Goal: Task Accomplishment & Management: Use online tool/utility

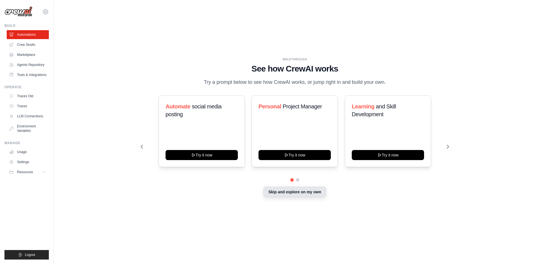
click at [308, 189] on button "Skip and explore on my own" at bounding box center [294, 191] width 62 height 11
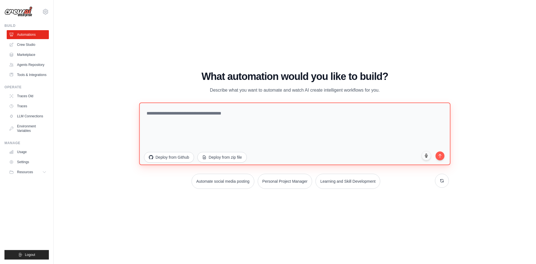
click at [217, 115] on textarea at bounding box center [294, 133] width 311 height 62
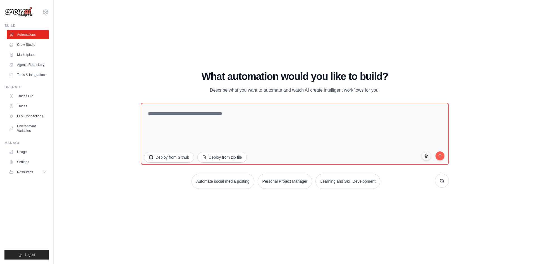
click at [139, 70] on div "WALKTHROUGH See how CrewAI works Try a prompt below to see how CrewAI works, or…" at bounding box center [294, 132] width 464 height 252
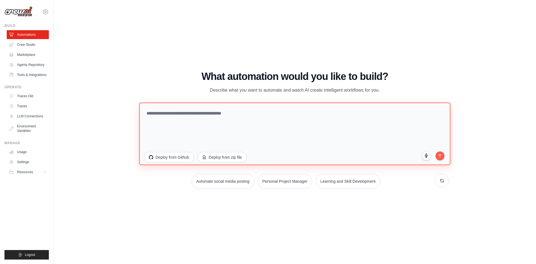
click at [182, 122] on textarea at bounding box center [294, 133] width 311 height 62
click at [179, 112] on textarea at bounding box center [294, 133] width 311 height 62
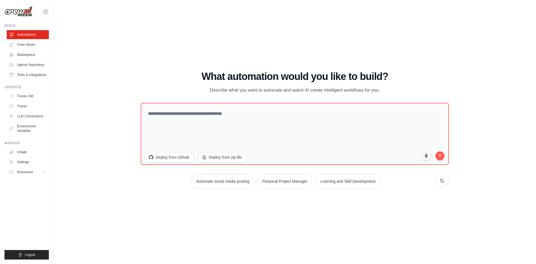
click at [315, 169] on div "What automation would you like to build? Describe what you want to automate and…" at bounding box center [295, 130] width 308 height 118
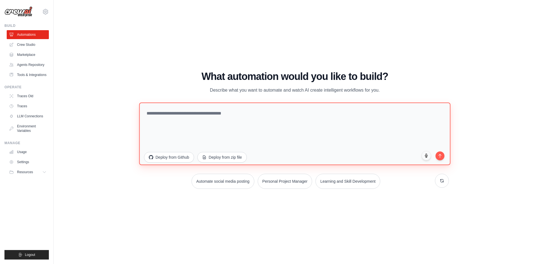
click at [194, 113] on textarea at bounding box center [294, 133] width 311 height 62
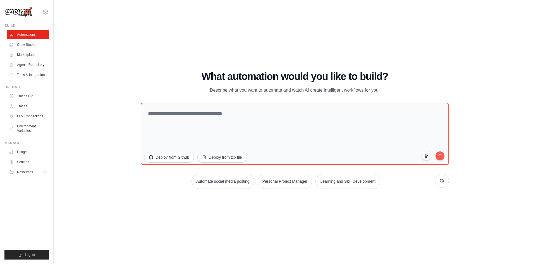
click at [171, 68] on div "WALKTHROUGH See how CrewAI works Try a prompt below to see how CrewAI works, or…" at bounding box center [294, 132] width 464 height 252
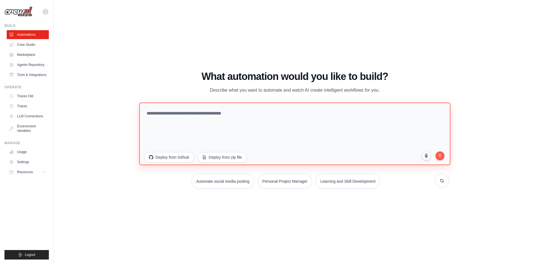
click at [179, 104] on textarea at bounding box center [294, 133] width 311 height 62
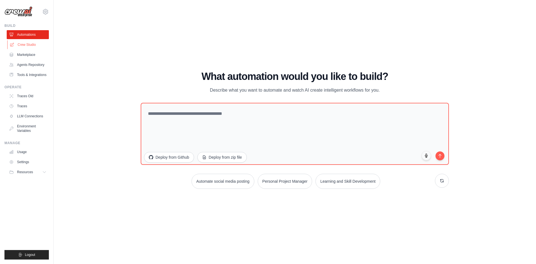
click at [30, 47] on link "Crew Studio" at bounding box center [28, 44] width 42 height 9
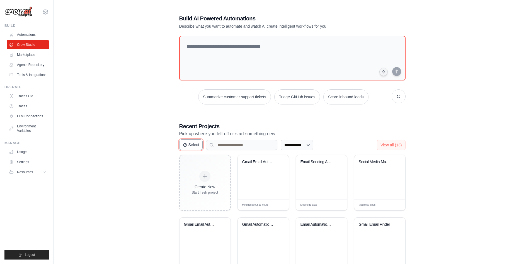
click at [186, 140] on button "Select" at bounding box center [191, 144] width 24 height 11
click at [186, 140] on button "Cancel" at bounding box center [191, 144] width 25 height 11
click at [185, 142] on button "Select" at bounding box center [191, 144] width 24 height 11
click at [185, 142] on button "Cancel" at bounding box center [191, 144] width 25 height 11
click at [185, 142] on button "Select" at bounding box center [191, 144] width 24 height 11
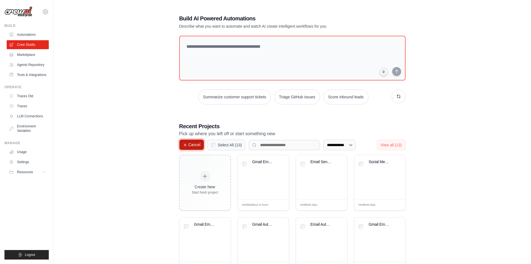
click at [185, 142] on button "Cancel" at bounding box center [191, 144] width 25 height 11
click at [44, 174] on button "Resources" at bounding box center [28, 171] width 42 height 9
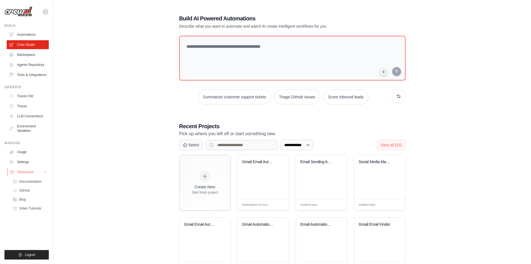
click at [44, 174] on button "Resources" at bounding box center [28, 171] width 42 height 9
click at [28, 73] on link "Tools & Integrations" at bounding box center [28, 74] width 42 height 9
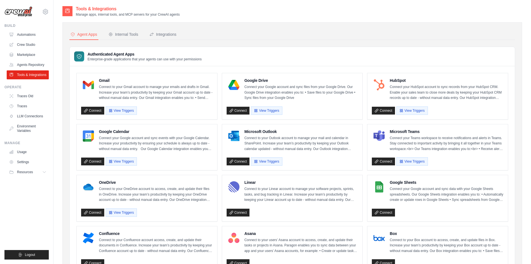
click at [231, 90] on div at bounding box center [234, 85] width 15 height 15
click at [216, 48] on div "Authenticated Agent Apps Enterprise-grade applications that your agents can use…" at bounding box center [293, 56] width 446 height 19
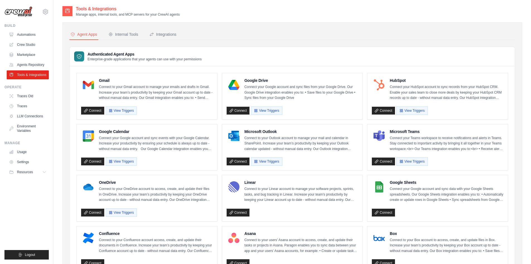
click at [28, 29] on div "Build Automations Crew Studio Marketplace Agents Repository" at bounding box center [26, 51] width 44 height 56
click at [27, 34] on link "Automations" at bounding box center [28, 34] width 42 height 9
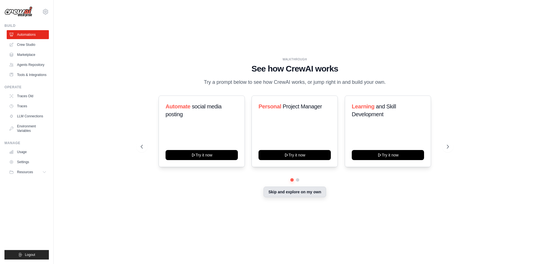
click at [275, 195] on button "Skip and explore on my own" at bounding box center [294, 191] width 62 height 11
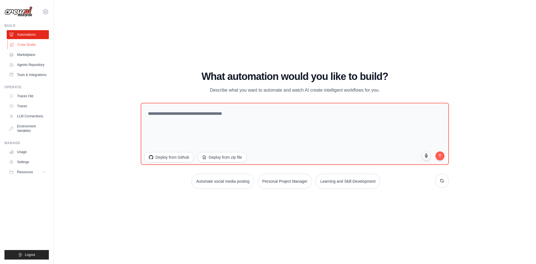
click at [31, 45] on link "Crew Studio" at bounding box center [28, 44] width 42 height 9
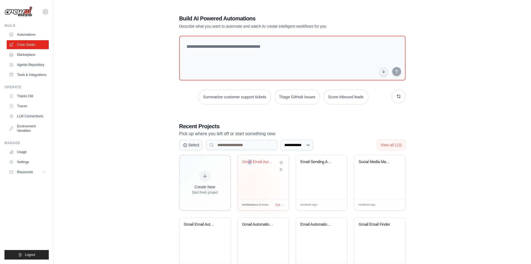
drag, startPoint x: 251, startPoint y: 187, endPoint x: 250, endPoint y: 184, distance: 3.0
click at [250, 184] on div "Gmail Email Automation" at bounding box center [263, 177] width 51 height 44
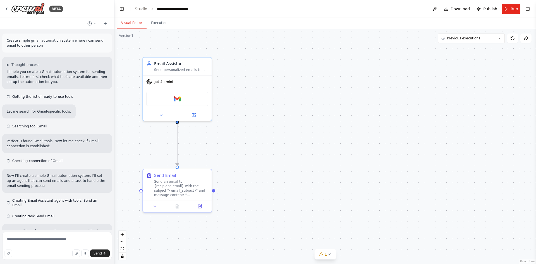
scroll to position [189, 0]
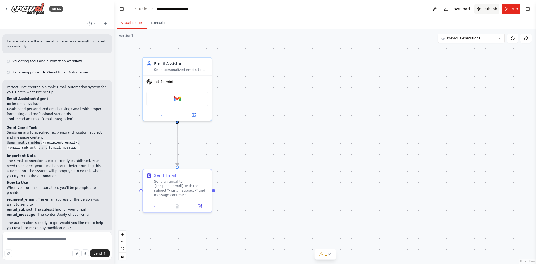
click at [491, 10] on span "Publish" at bounding box center [490, 9] width 14 height 6
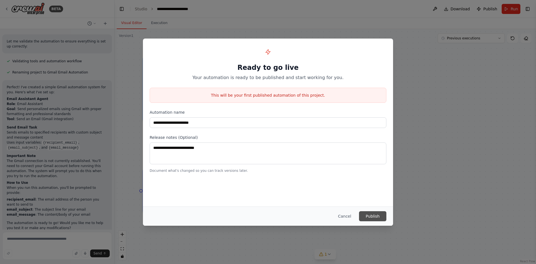
click at [368, 214] on button "Publish" at bounding box center [372, 216] width 27 height 10
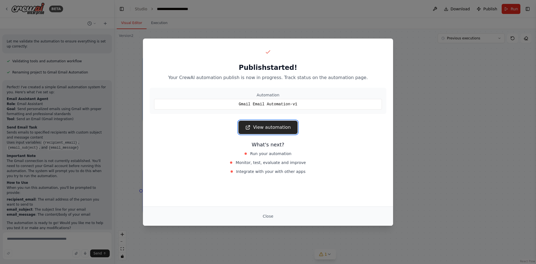
click at [283, 126] on link "View automation" at bounding box center [267, 127] width 59 height 13
click at [483, 90] on div "Publish started! Your CrewAI automation publish is now in progress. Track statu…" at bounding box center [268, 132] width 536 height 264
click at [266, 219] on button "Close" at bounding box center [268, 216] width 20 height 10
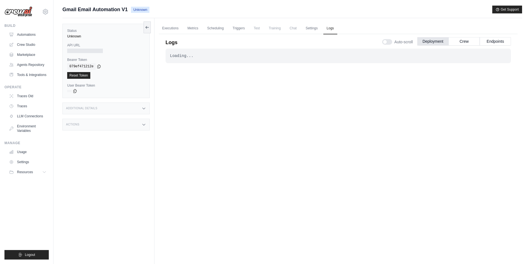
click at [365, 14] on div "Submit a support request Describe your issue or question * Please be specific a…" at bounding box center [292, 12] width 460 height 13
click at [250, 13] on div "Gmail Email Automation V1 Unknown Get Support" at bounding box center [292, 10] width 460 height 8
click at [143, 107] on icon at bounding box center [144, 108] width 4 height 4
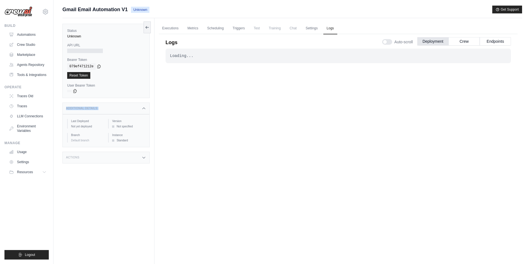
click at [143, 107] on icon at bounding box center [144, 108] width 4 height 4
click at [124, 149] on div "Status Unknown API URL Bearer Token copied 079ef471212e Reset Token User Bearer…" at bounding box center [108, 150] width 92 height 264
click at [132, 123] on div "Actions" at bounding box center [105, 125] width 87 height 12
click at [140, 112] on div "Additional Details" at bounding box center [105, 108] width 87 height 12
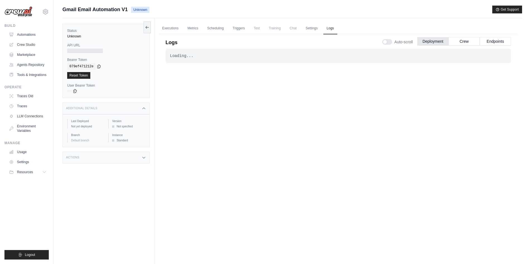
click at [141, 109] on div "Additional Details" at bounding box center [105, 108] width 87 height 12
click at [141, 108] on div "Additional Details" at bounding box center [105, 108] width 87 height 12
click at [147, 105] on div "Additional Details" at bounding box center [105, 108] width 87 height 12
click at [191, 64] on div "Loading... . . ." at bounding box center [339, 151] width 346 height 204
click at [173, 27] on link "Executions" at bounding box center [170, 29] width 23 height 12
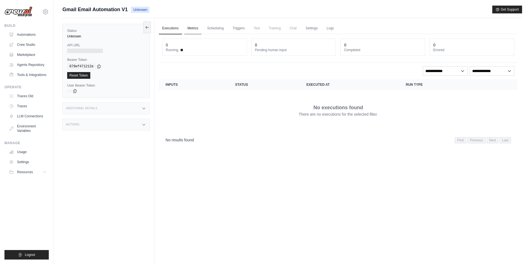
click at [201, 25] on link "Metrics" at bounding box center [193, 29] width 18 height 12
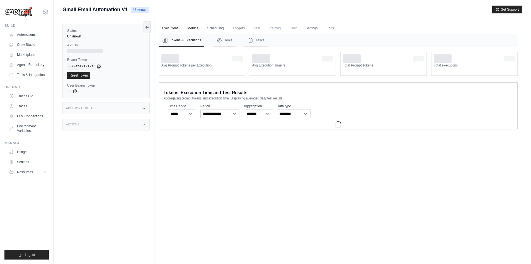
click at [169, 27] on link "Executions" at bounding box center [170, 29] width 23 height 12
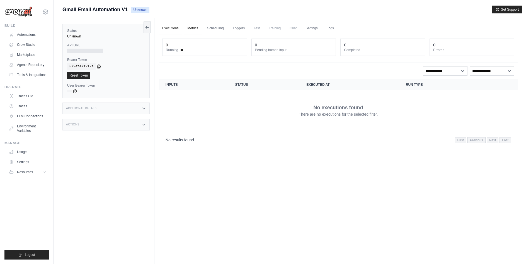
click at [187, 27] on link "Metrics" at bounding box center [193, 29] width 18 height 12
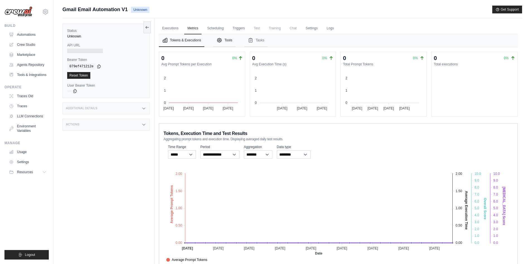
click at [219, 41] on icon "Tabs" at bounding box center [219, 40] width 1 height 1
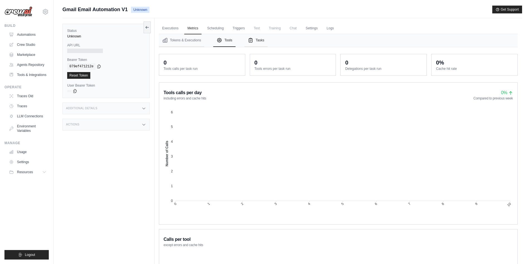
click at [257, 40] on button "Tasks" at bounding box center [256, 40] width 23 height 13
click at [229, 39] on button "Tools" at bounding box center [224, 40] width 22 height 13
click at [250, 39] on icon "Tabs" at bounding box center [250, 40] width 3 height 4
click at [196, 43] on button "Tokens & Executions" at bounding box center [181, 40] width 45 height 13
click at [217, 24] on link "Scheduling" at bounding box center [215, 29] width 23 height 12
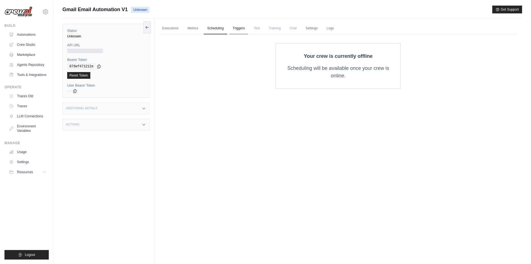
click at [240, 27] on link "Triggers" at bounding box center [239, 29] width 19 height 12
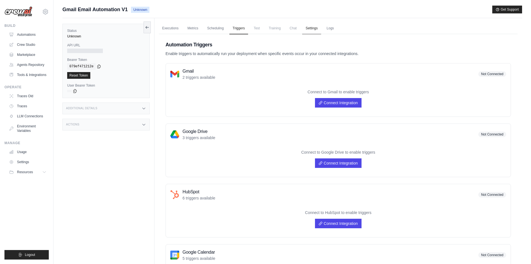
click at [310, 32] on link "Settings" at bounding box center [311, 29] width 19 height 12
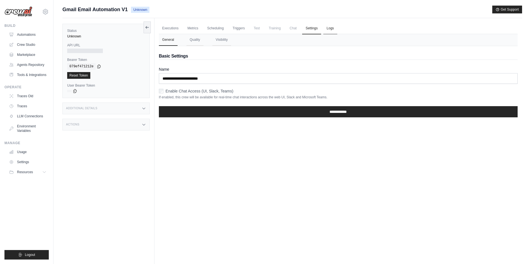
click at [337, 25] on link "Logs" at bounding box center [331, 29] width 14 height 12
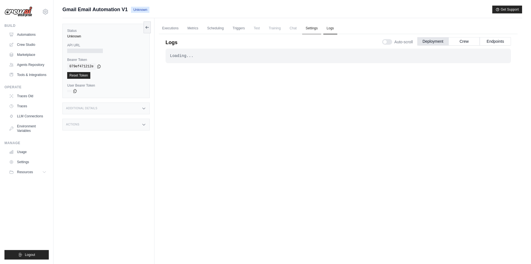
click at [312, 28] on link "Settings" at bounding box center [311, 29] width 19 height 12
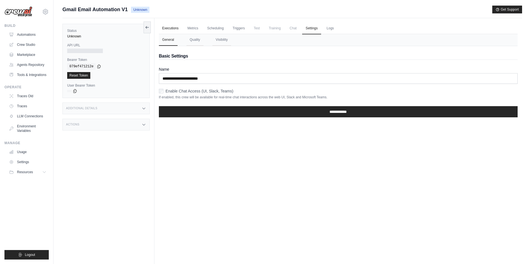
click at [177, 29] on link "Executions" at bounding box center [170, 29] width 23 height 12
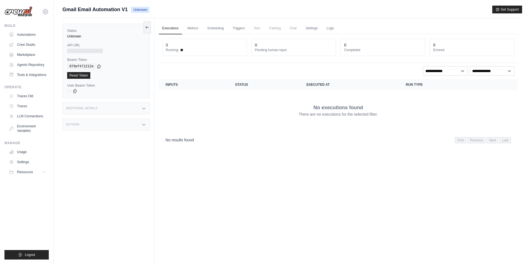
drag, startPoint x: 169, startPoint y: 77, endPoint x: 156, endPoint y: 78, distance: 12.9
click at [165, 78] on div "**********" at bounding box center [338, 90] width 359 height 113
click at [449, 70] on select "**********" at bounding box center [445, 70] width 45 height 9
click at [477, 70] on select "**********" at bounding box center [492, 70] width 45 height 9
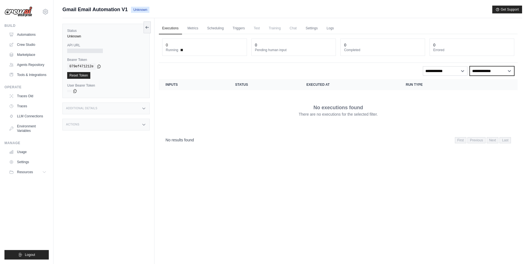
click at [477, 70] on select "**********" at bounding box center [492, 70] width 45 height 9
click at [475, 70] on select "**********" at bounding box center [492, 70] width 45 height 9
click at [472, 70] on select "**********" at bounding box center [492, 70] width 45 height 9
click at [462, 71] on select "**********" at bounding box center [445, 70] width 45 height 9
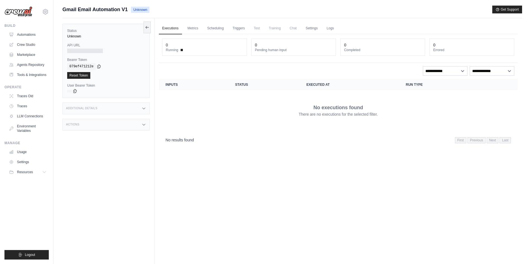
click at [260, 30] on span "Test" at bounding box center [257, 28] width 13 height 11
click at [259, 30] on span "Test" at bounding box center [257, 28] width 13 height 11
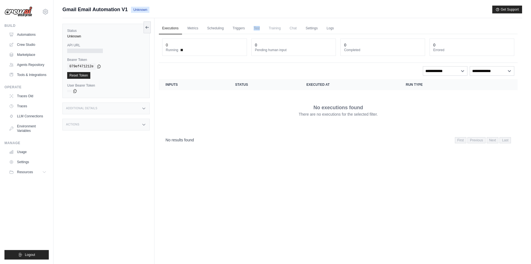
click at [259, 30] on span "Test" at bounding box center [257, 28] width 13 height 11
click at [282, 31] on span "Training" at bounding box center [275, 28] width 19 height 11
click at [281, 31] on span "Training" at bounding box center [275, 28] width 19 height 11
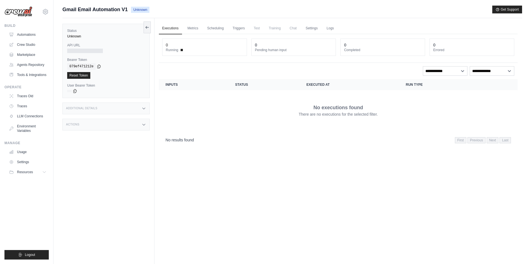
click at [301, 29] on ul "Executions Metrics Scheduling Triggers Test Training Chat Settings Logs" at bounding box center [338, 28] width 359 height 11
drag, startPoint x: 281, startPoint y: 27, endPoint x: 305, endPoint y: 31, distance: 24.9
click at [281, 27] on span "Training" at bounding box center [275, 28] width 19 height 11
click at [314, 28] on link "Settings" at bounding box center [311, 29] width 19 height 12
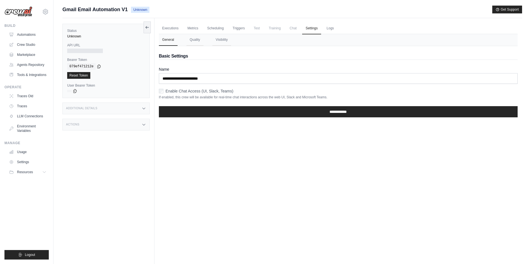
drag, startPoint x: 266, startPoint y: 27, endPoint x: 276, endPoint y: 27, distance: 10.9
click at [266, 27] on span "Training" at bounding box center [275, 28] width 19 height 11
click at [279, 28] on span "Training" at bounding box center [275, 28] width 19 height 11
click at [345, 33] on ul "Executions Metrics Scheduling Triggers Test Training Chat Settings Logs" at bounding box center [338, 28] width 359 height 11
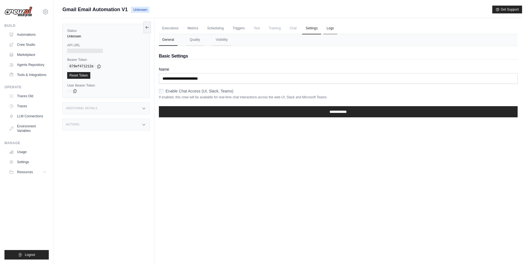
click at [324, 30] on link "Logs" at bounding box center [331, 29] width 14 height 12
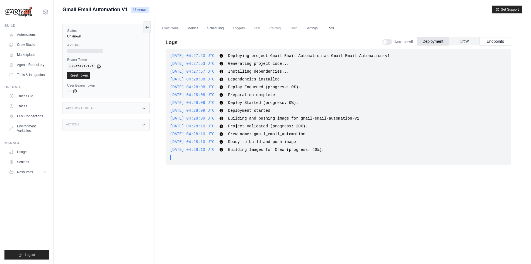
click at [453, 41] on button "Crew" at bounding box center [464, 41] width 31 height 8
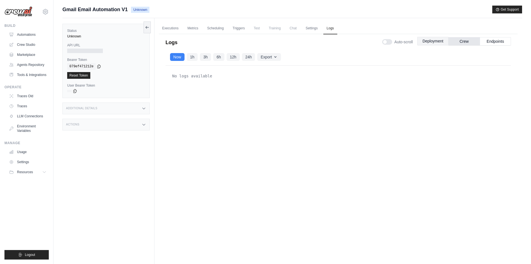
click at [437, 39] on button "Deployment" at bounding box center [433, 41] width 31 height 8
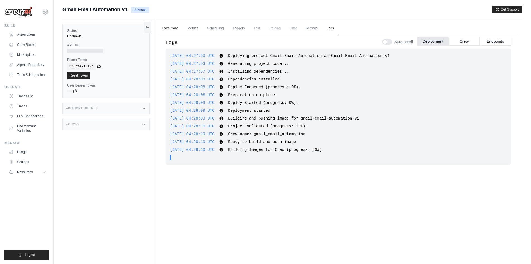
click at [174, 28] on link "Executions" at bounding box center [170, 29] width 23 height 12
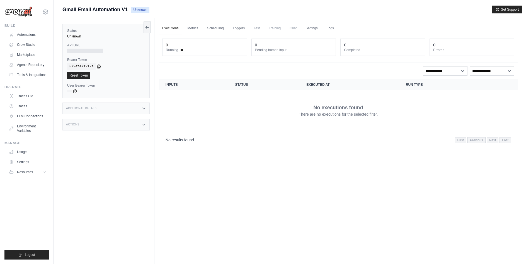
click at [340, 108] on p "No executions found" at bounding box center [339, 108] width 50 height 8
click at [341, 108] on p "No executions found" at bounding box center [339, 108] width 50 height 8
click at [159, 31] on link "Run" at bounding box center [165, 29] width 13 height 12
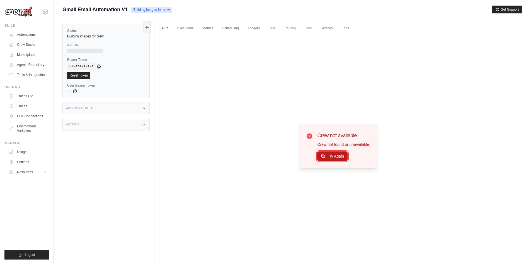
click at [322, 154] on icon at bounding box center [323, 156] width 4 height 4
click at [329, 158] on button "Try Again" at bounding box center [332, 155] width 30 height 9
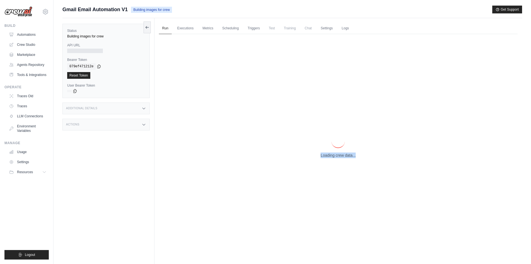
click at [328, 158] on div "Loading crew data..." at bounding box center [338, 146] width 359 height 224
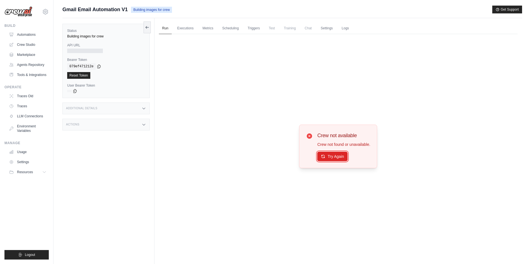
click at [329, 156] on button "Try Again" at bounding box center [332, 155] width 30 height 9
click at [349, 26] on link "Logs" at bounding box center [346, 29] width 14 height 12
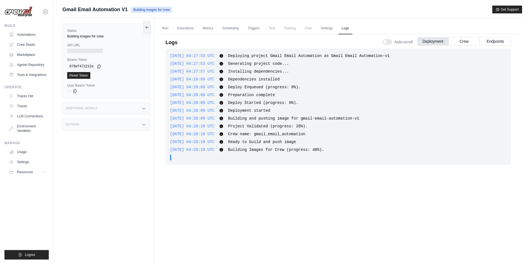
click at [294, 28] on span "Training" at bounding box center [290, 28] width 19 height 11
click at [187, 217] on div "[DATE] 04:27:53 UTC Deploying project Gmail Email Automation as Gmail Email Aut…" at bounding box center [339, 151] width 346 height 204
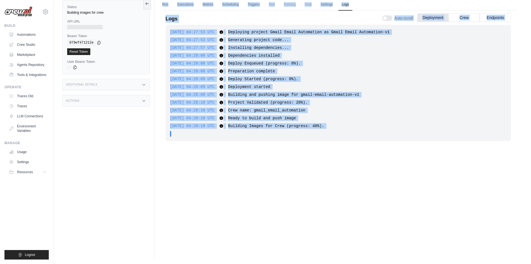
drag, startPoint x: 96, startPoint y: 145, endPoint x: 160, endPoint y: 243, distance: 117.5
click at [171, 263] on html "[EMAIL_ADDRESS][DOMAIN_NAME] Settings Build Automations" at bounding box center [265, 119] width 531 height 287
click at [135, 162] on div "Status Building images for crew API URL Bearer Token copied 079ef471212e Reset …" at bounding box center [108, 126] width 92 height 264
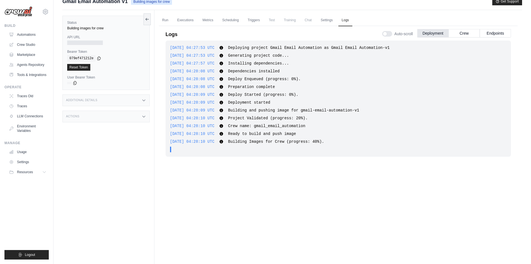
scroll to position [0, 0]
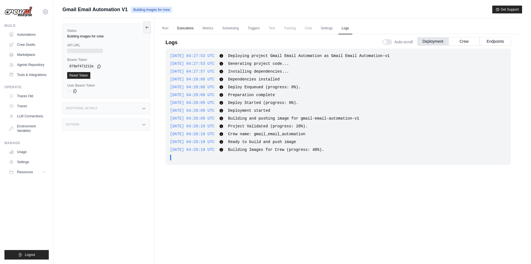
click at [190, 24] on link "Executions" at bounding box center [185, 29] width 23 height 12
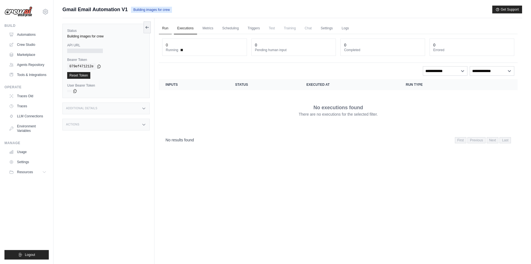
click at [165, 28] on link "Run" at bounding box center [165, 29] width 13 height 12
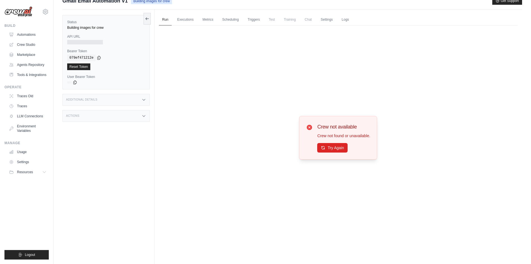
scroll to position [24, 0]
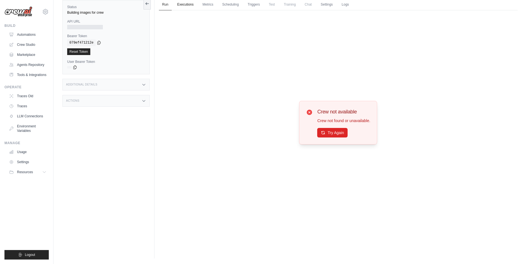
click at [185, 7] on link "Executions" at bounding box center [185, 5] width 23 height 12
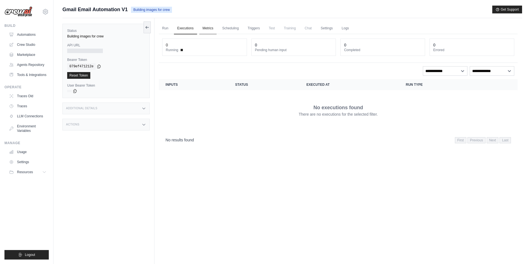
click at [209, 26] on link "Metrics" at bounding box center [208, 29] width 18 height 12
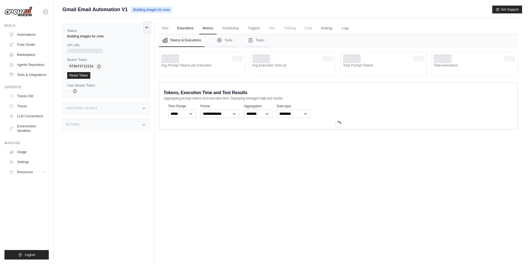
click at [193, 28] on link "Executions" at bounding box center [185, 29] width 23 height 12
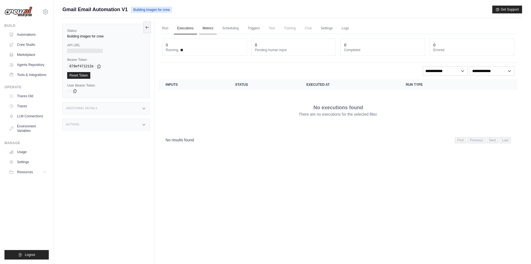
click at [208, 31] on link "Metrics" at bounding box center [208, 29] width 18 height 12
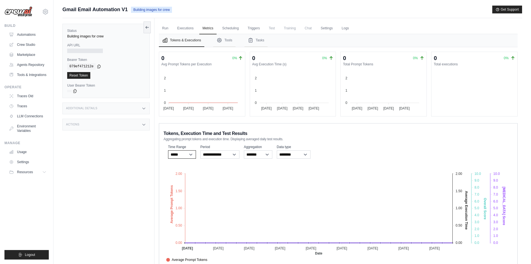
click at [182, 154] on select "***** ****** *******" at bounding box center [182, 154] width 28 height 8
click at [211, 155] on select "**********" at bounding box center [220, 154] width 39 height 8
click at [254, 157] on select "******* *****" at bounding box center [258, 154] width 28 height 8
click at [298, 161] on div "**********" at bounding box center [338, 197] width 359 height 149
click at [285, 155] on select "**********" at bounding box center [294, 154] width 34 height 8
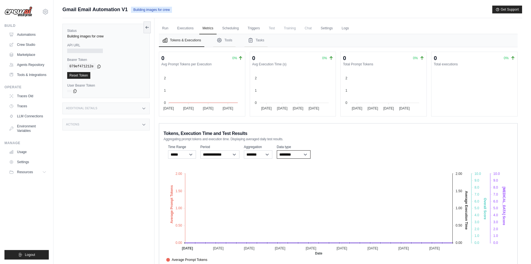
click at [286, 155] on select "**********" at bounding box center [294, 154] width 34 height 8
click at [312, 138] on div "Tokens, Execution Time and Test Results Aggregating prompt tokens and execution…" at bounding box center [339, 135] width 350 height 12
click at [226, 24] on link "Scheduling" at bounding box center [230, 29] width 23 height 12
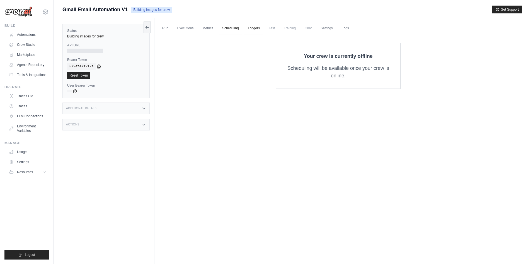
click at [253, 28] on link "Triggers" at bounding box center [254, 29] width 19 height 12
click at [272, 28] on span "Test" at bounding box center [272, 28] width 13 height 11
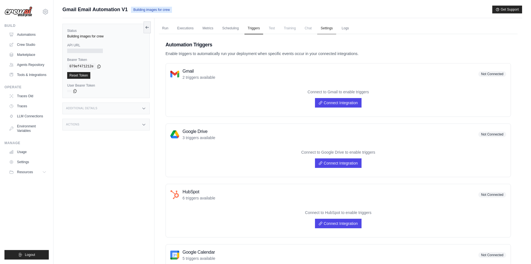
click at [329, 29] on link "Settings" at bounding box center [326, 29] width 19 height 12
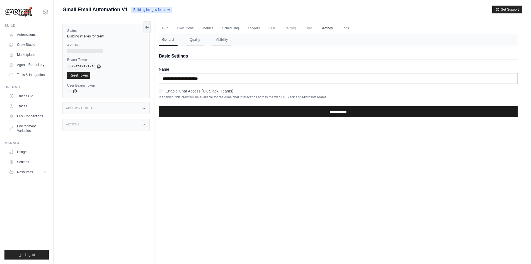
click at [266, 114] on input "**********" at bounding box center [338, 111] width 359 height 11
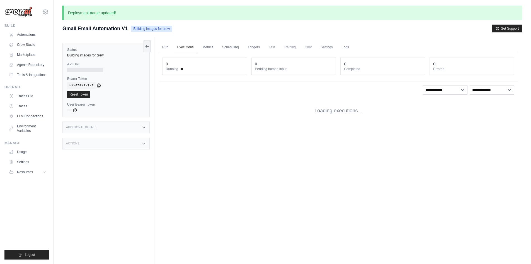
click at [162, 26] on span "Building images for crew" at bounding box center [151, 29] width 41 height 6
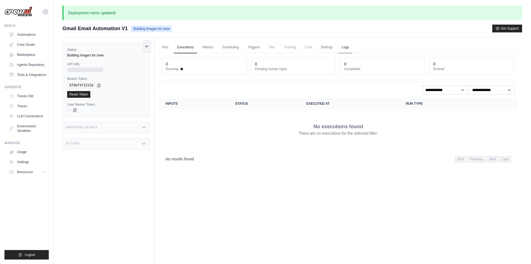
click at [342, 46] on link "Logs" at bounding box center [346, 48] width 14 height 12
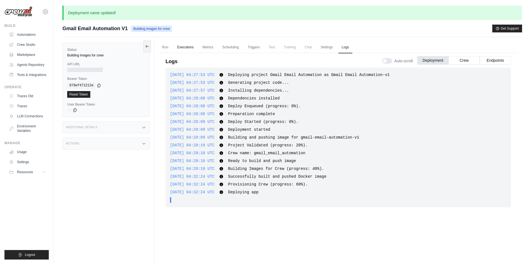
click at [192, 51] on link "Executions" at bounding box center [185, 48] width 23 height 12
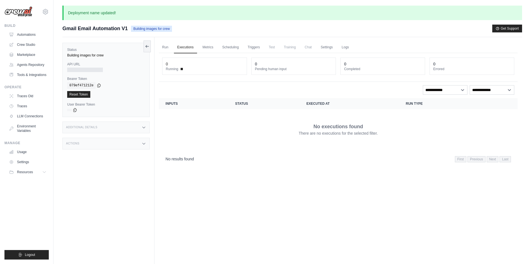
click at [184, 64] on div "0" at bounding box center [205, 64] width 78 height 6
click at [349, 46] on link "Logs" at bounding box center [346, 48] width 14 height 12
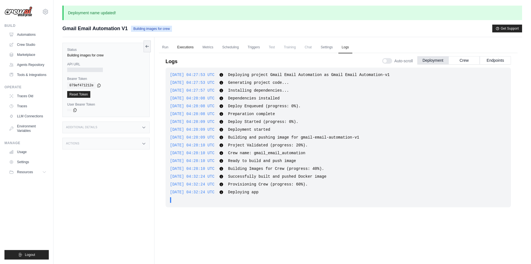
click at [183, 48] on link "Executions" at bounding box center [185, 48] width 23 height 12
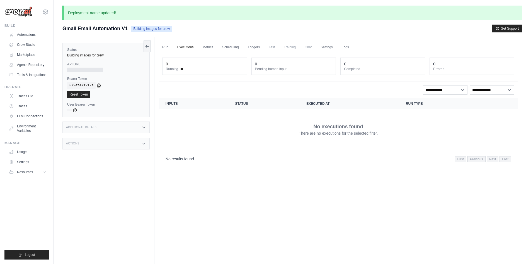
click at [116, 94] on div "Reset Token" at bounding box center [106, 94] width 78 height 7
click at [149, 47] on icon at bounding box center [147, 46] width 4 height 4
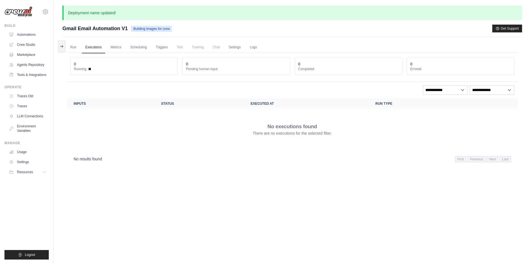
click at [219, 90] on div "**********" at bounding box center [292, 89] width 444 height 9
click at [154, 30] on span "Building images for crew" at bounding box center [151, 29] width 41 height 6
drag, startPoint x: 174, startPoint y: 28, endPoint x: 182, endPoint y: 26, distance: 8.4
click at [182, 26] on div "Gmail Email Automation V1 Building images for crew Get Support" at bounding box center [292, 29] width 460 height 8
click at [186, 27] on div "Gmail Email Automation V1 Building images for crew Get Support" at bounding box center [292, 29] width 460 height 8
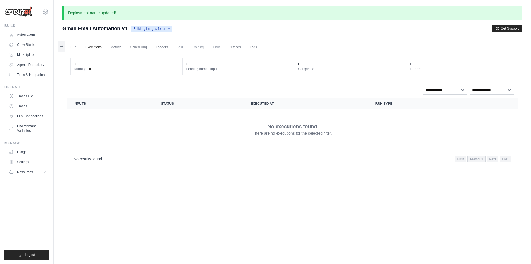
click at [123, 61] on div "0" at bounding box center [124, 64] width 100 height 6
click at [210, 68] on dt "Pending human input" at bounding box center [236, 69] width 100 height 4
click at [312, 68] on dt "Completed" at bounding box center [349, 69] width 100 height 4
click at [219, 46] on span "Chat" at bounding box center [217, 47] width 14 height 11
click at [249, 47] on link "Logs" at bounding box center [254, 48] width 14 height 12
